Goal: Navigation & Orientation: Find specific page/section

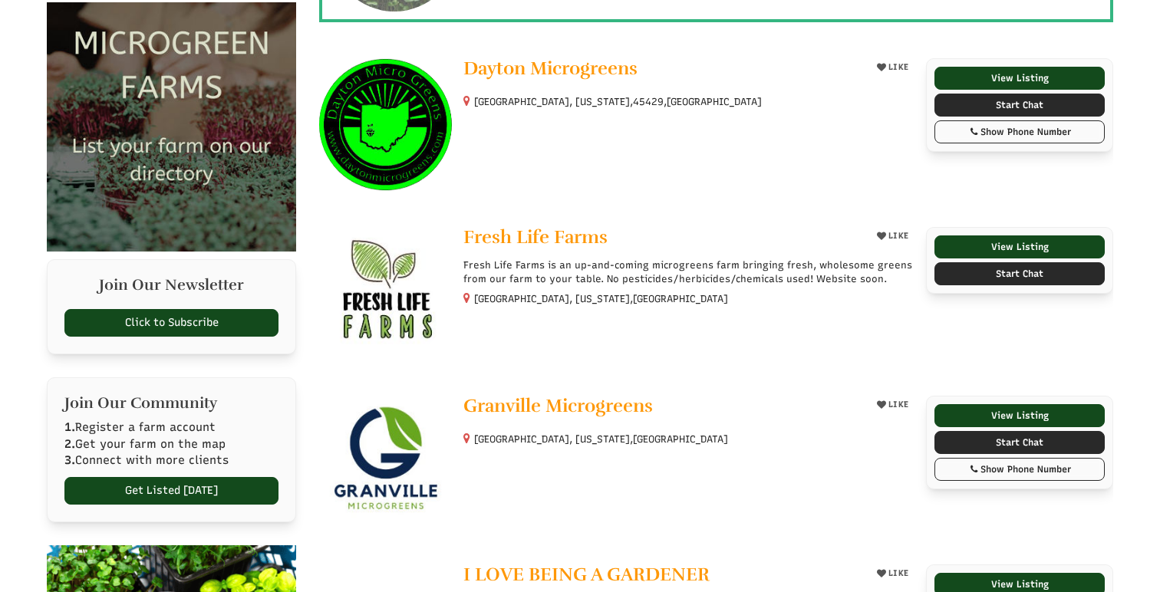
select select "Language Translate Widget"
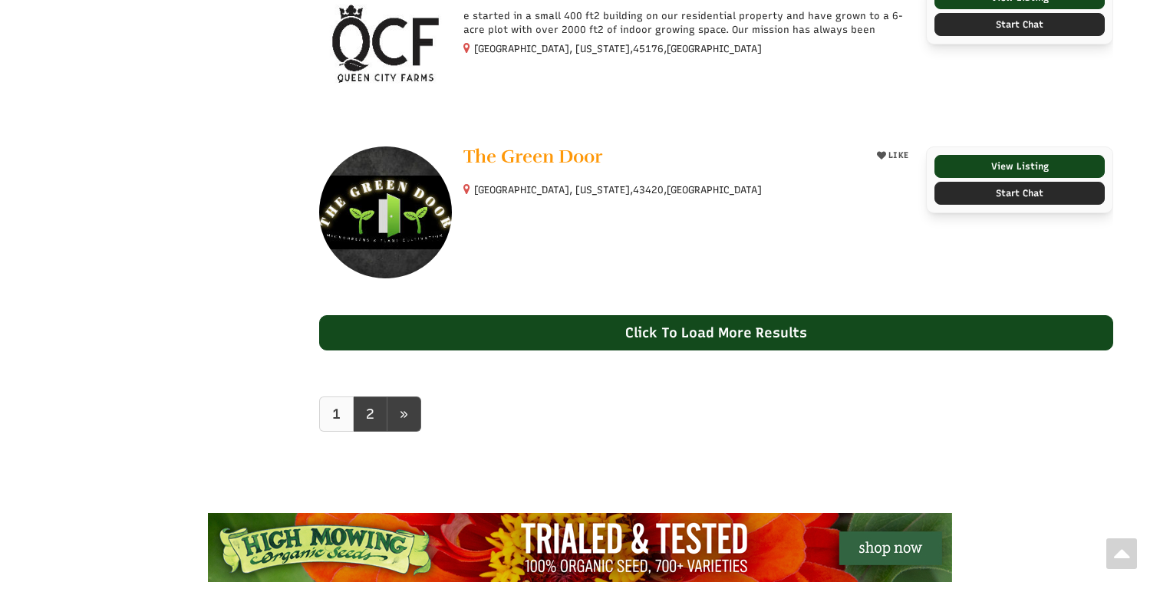
scroll to position [1511, 0]
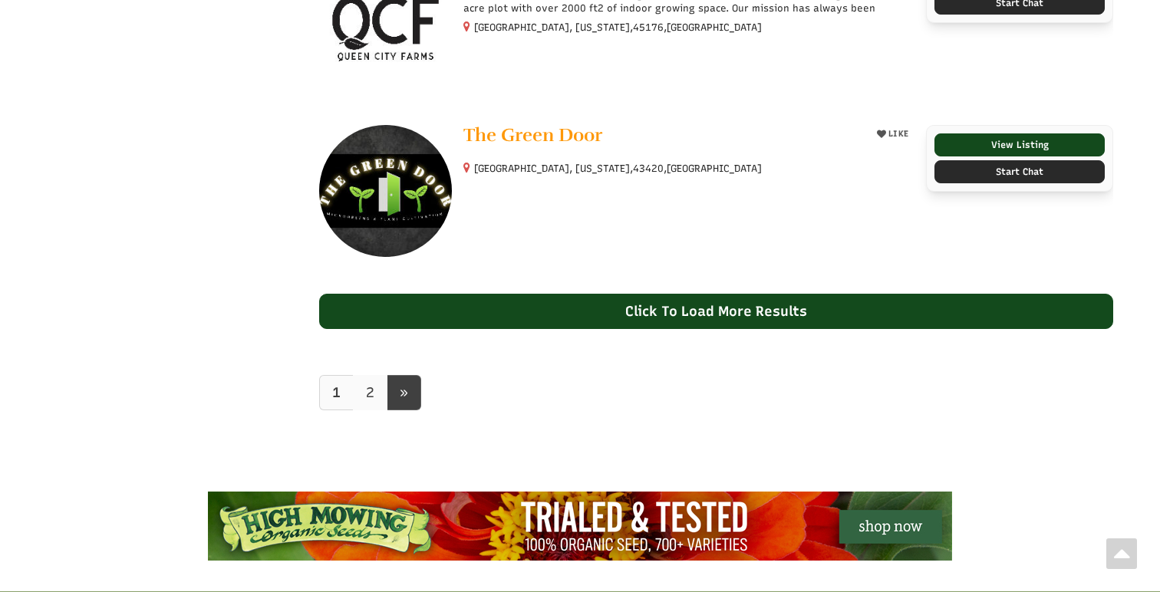
click at [377, 383] on link "2" at bounding box center [370, 392] width 35 height 35
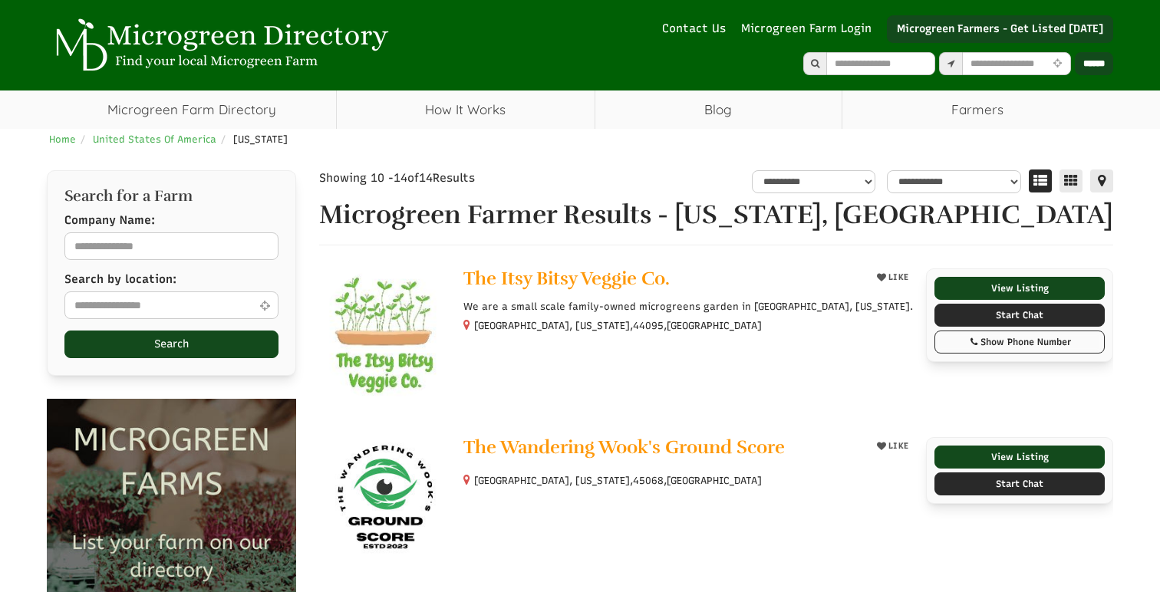
select select "Language Translate Widget"
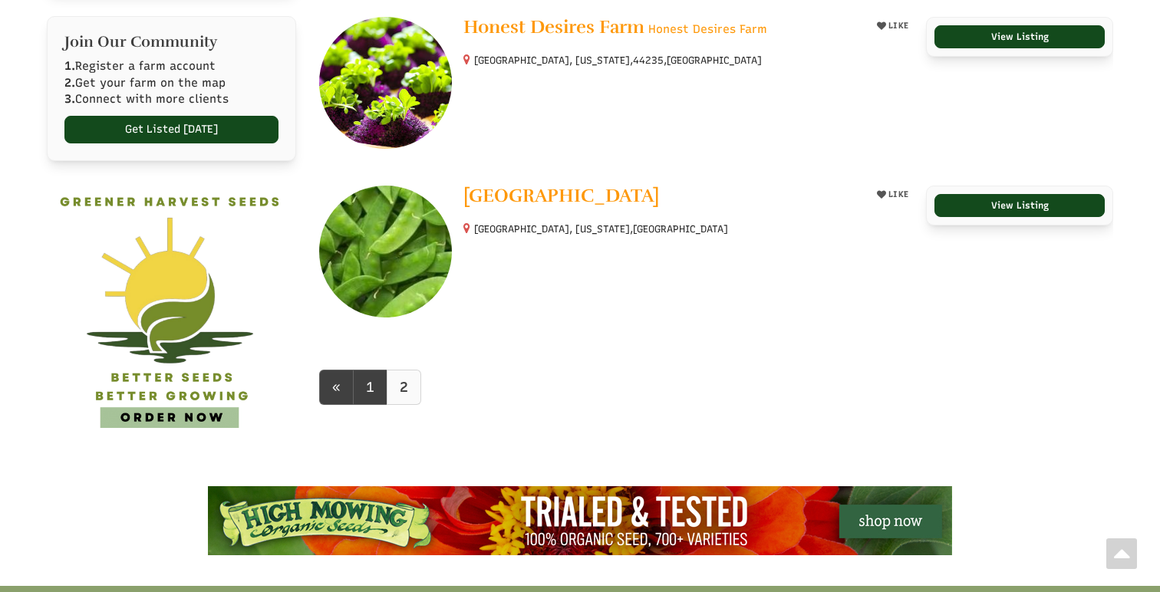
scroll to position [759, 0]
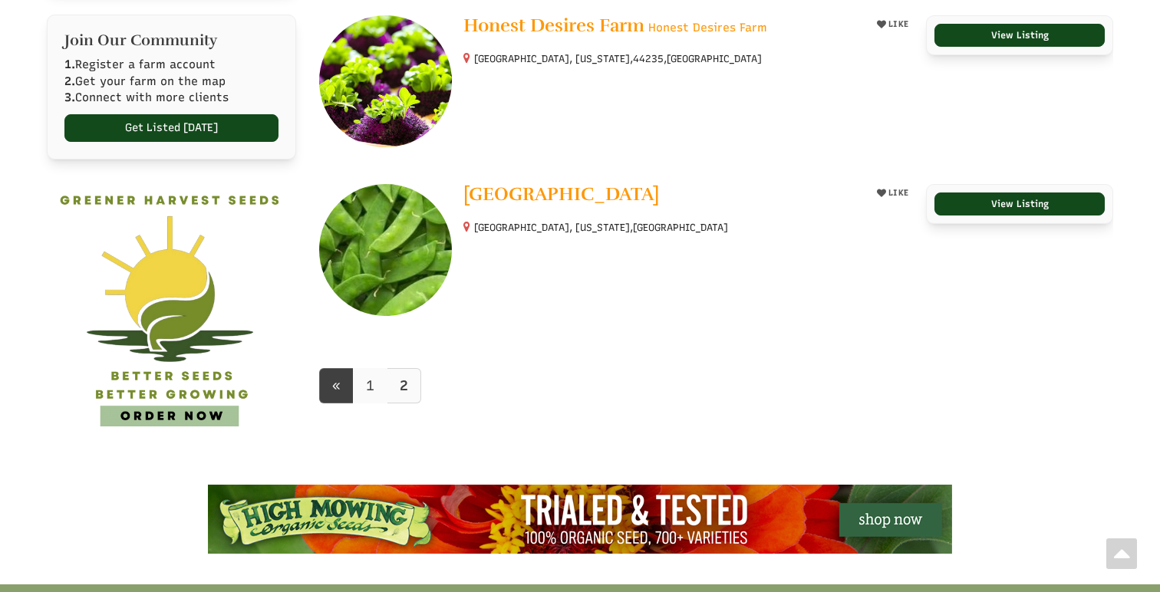
click at [367, 384] on link "1" at bounding box center [370, 385] width 35 height 35
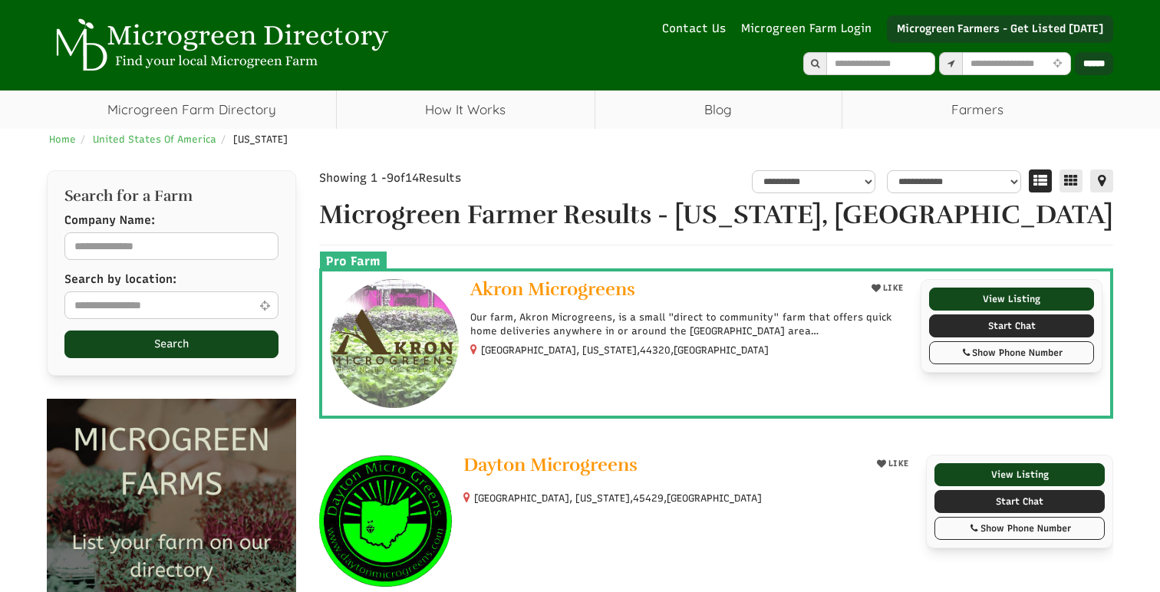
select select "Language Translate Widget"
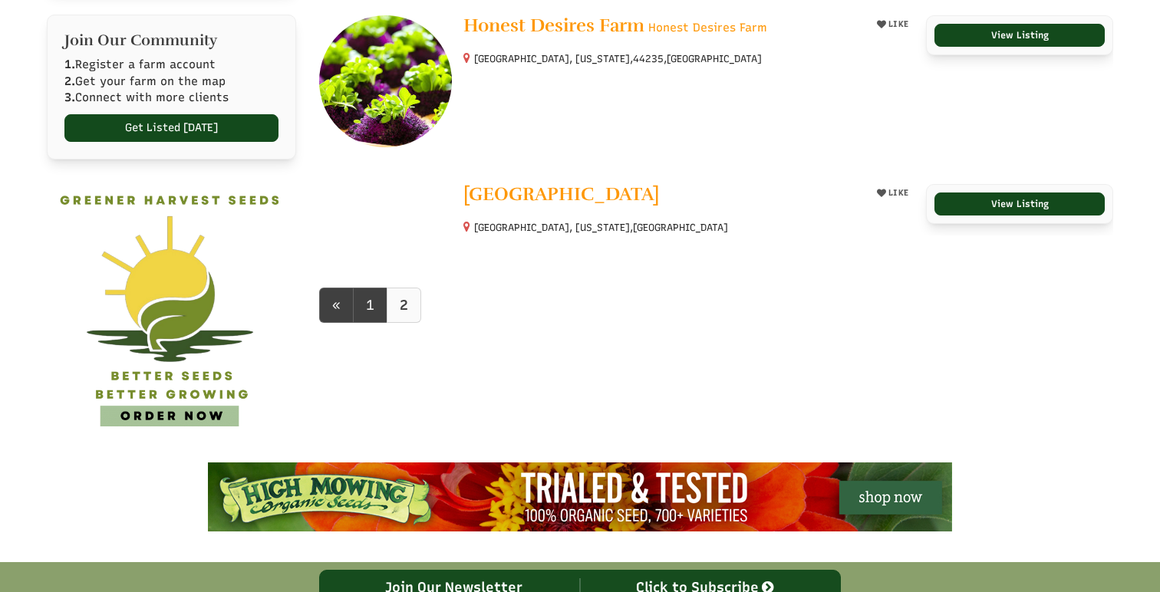
select select "Language Translate Widget"
